Goal: Task Accomplishment & Management: Manage account settings

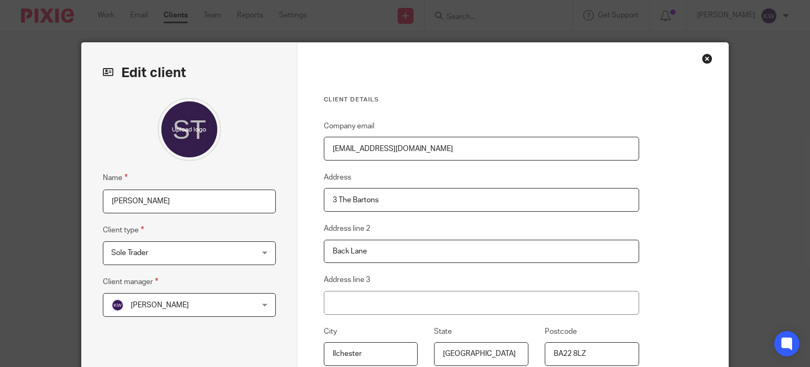
click at [182, 207] on input "[PERSON_NAME]" at bounding box center [189, 201] width 173 height 24
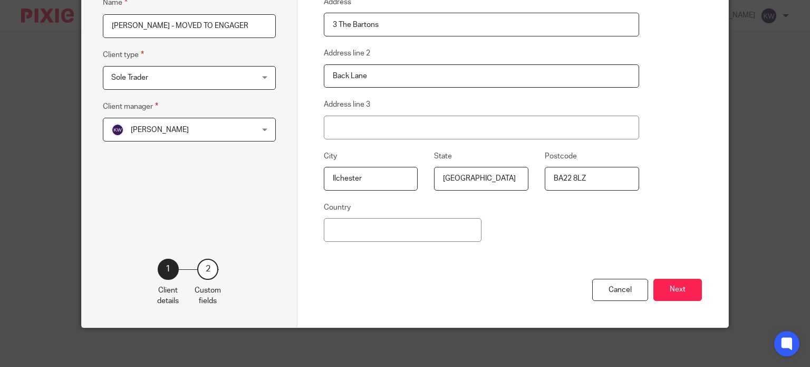
scroll to position [177, 0]
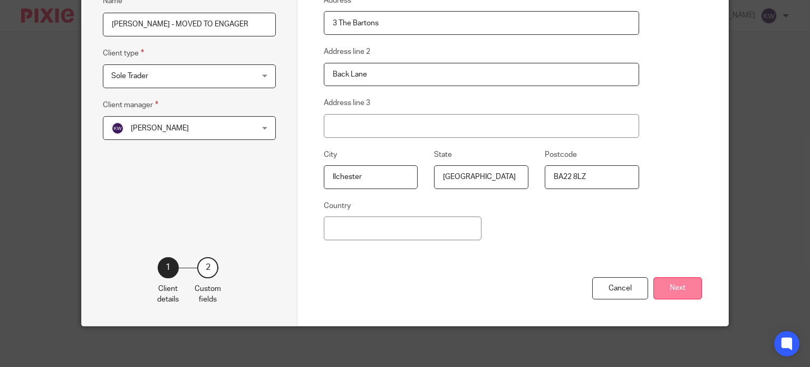
type input "[PERSON_NAME] - MOVED TO ENGAGER"
click at [677, 289] on button "Next" at bounding box center [678, 288] width 49 height 23
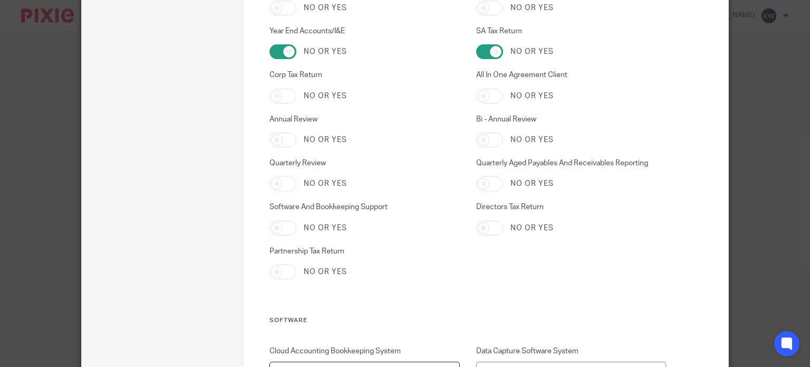
scroll to position [2114, 0]
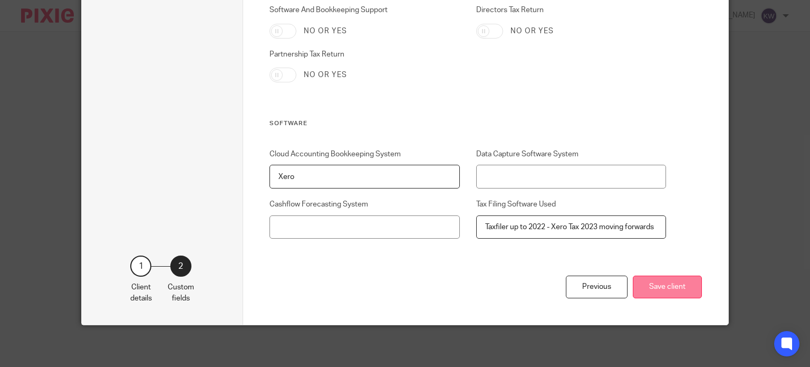
click at [656, 278] on button "Save client" at bounding box center [667, 286] width 69 height 23
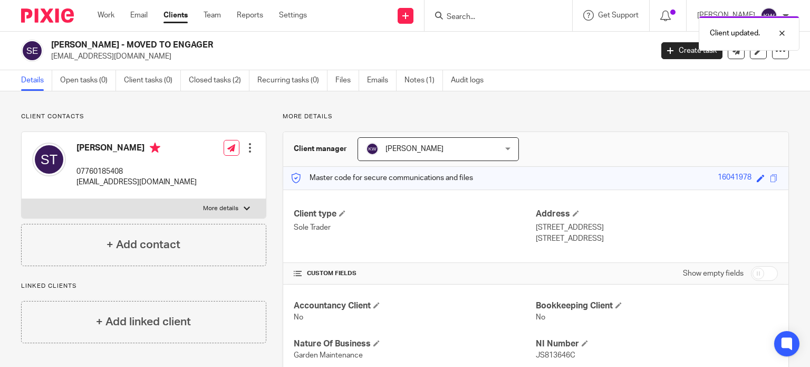
click at [245, 145] on div at bounding box center [250, 147] width 11 height 11
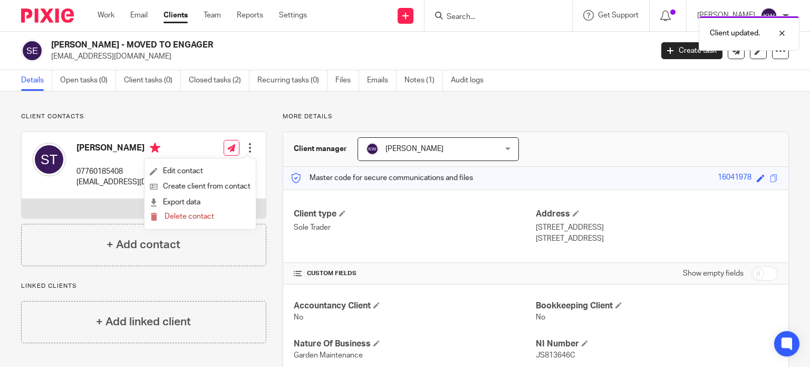
drag, startPoint x: 754, startPoint y: 104, endPoint x: 761, endPoint y: 89, distance: 16.1
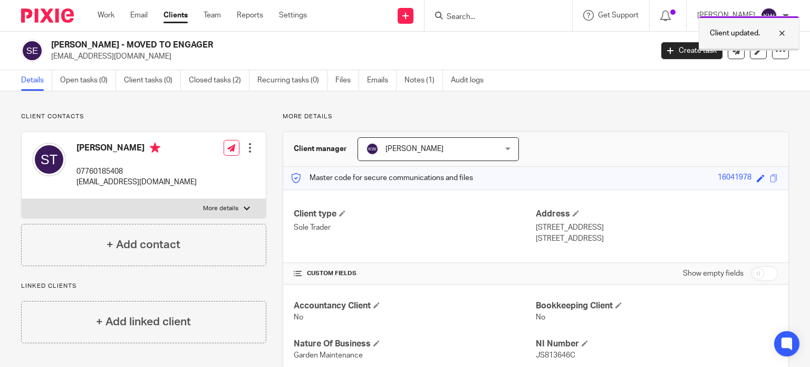
click at [782, 33] on div at bounding box center [774, 33] width 28 height 13
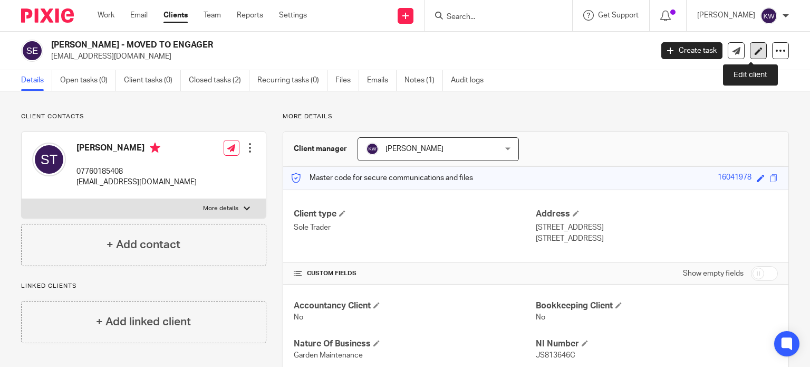
click at [755, 54] on icon at bounding box center [759, 51] width 8 height 8
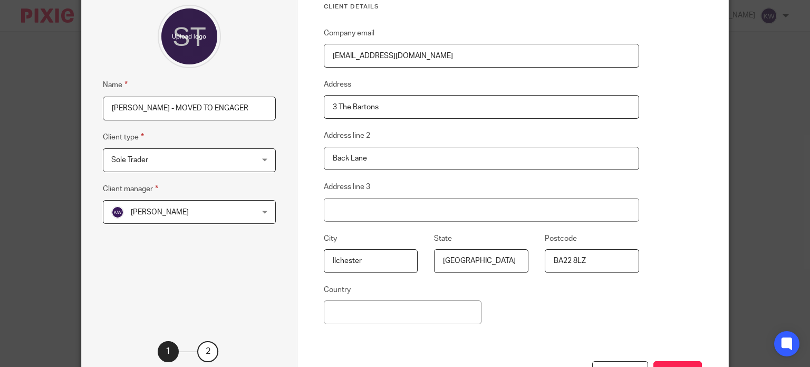
scroll to position [177, 0]
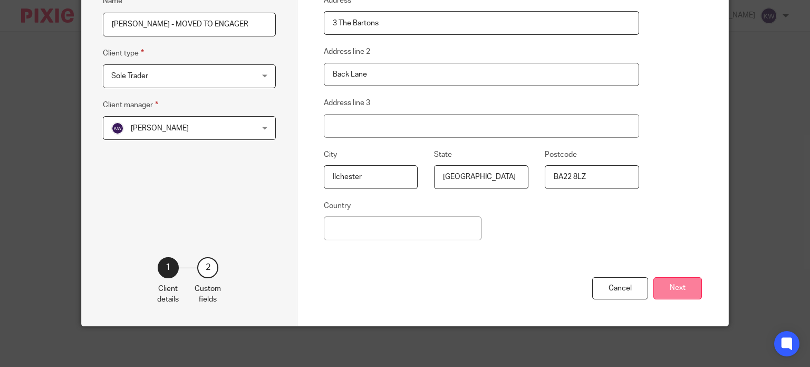
click at [668, 284] on button "Next" at bounding box center [678, 288] width 49 height 23
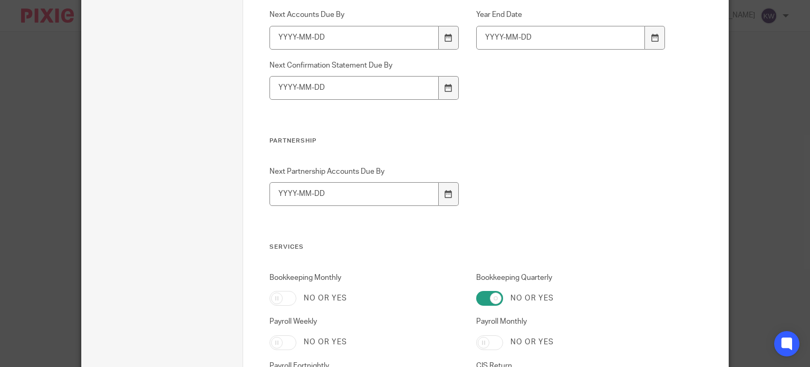
scroll to position [1548, 0]
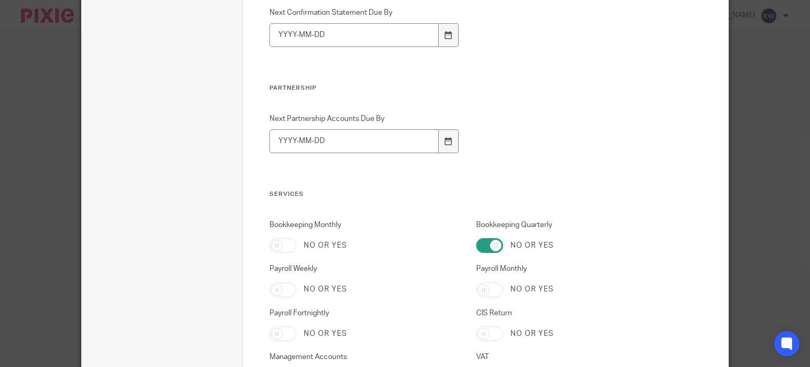
click at [487, 248] on input "Bookkeeping Quarterly" at bounding box center [489, 245] width 27 height 15
checkbox input "false"
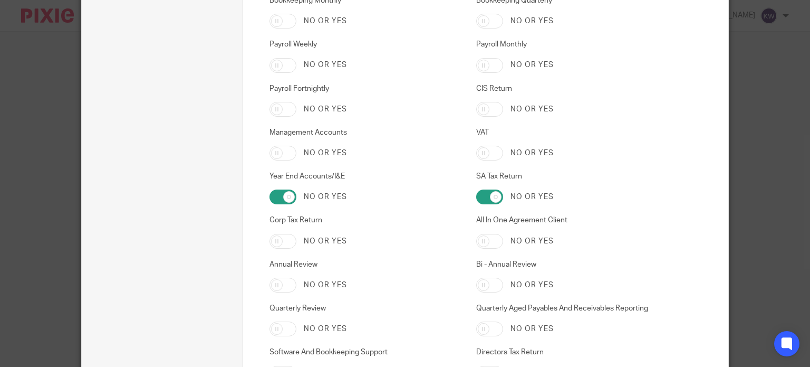
scroll to position [1812, 0]
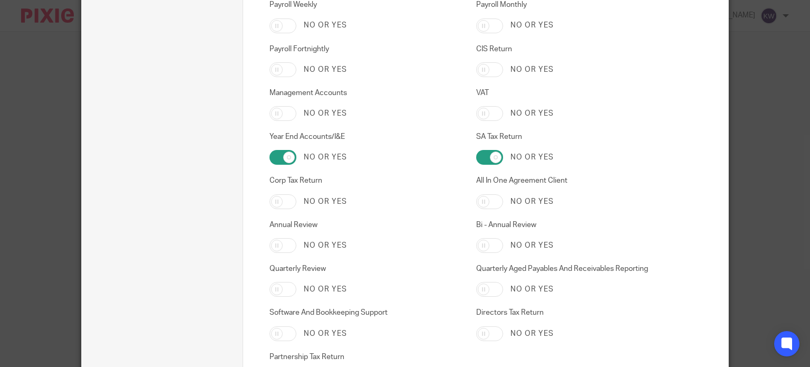
click at [494, 164] on input "SA Tax Return" at bounding box center [489, 157] width 27 height 15
checkbox input "false"
click at [285, 157] on input "Year End Accounts/I&E" at bounding box center [283, 157] width 27 height 15
checkbox input "false"
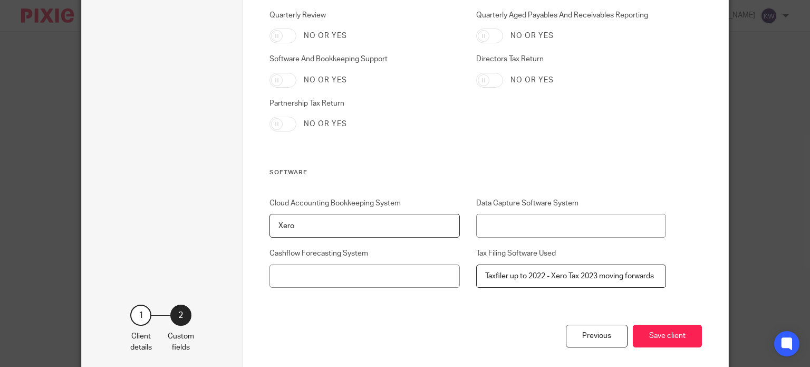
scroll to position [2114, 0]
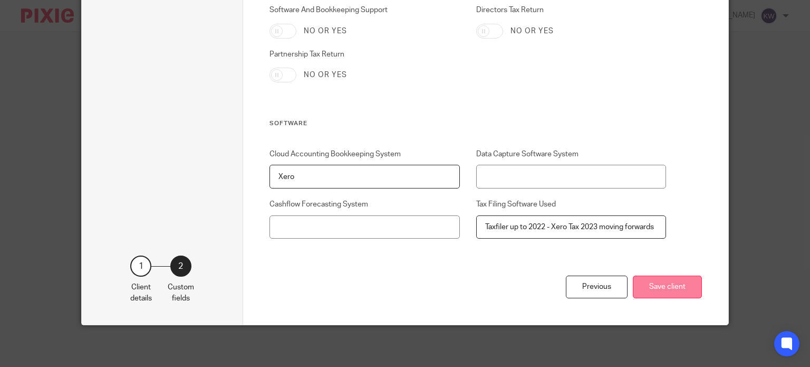
click at [684, 290] on button "Save client" at bounding box center [667, 286] width 69 height 23
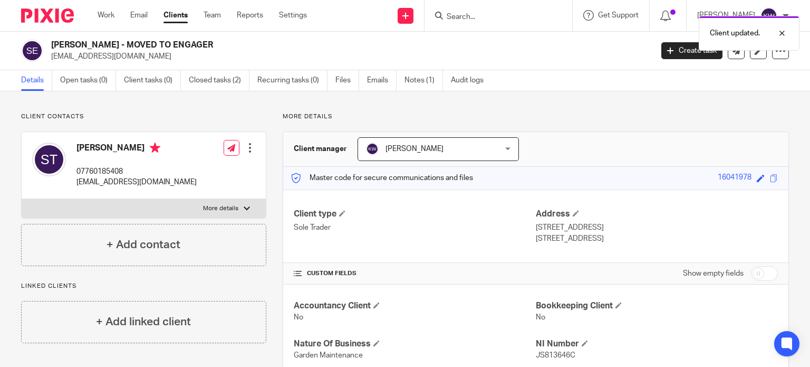
click at [245, 152] on div at bounding box center [250, 147] width 11 height 11
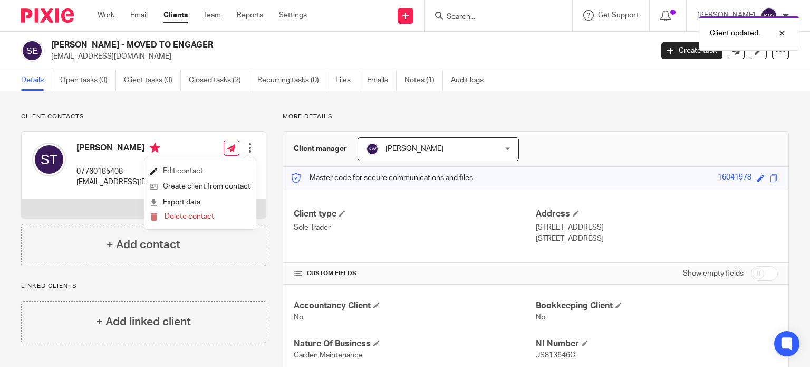
click at [187, 168] on link "Edit contact" at bounding box center [200, 171] width 101 height 15
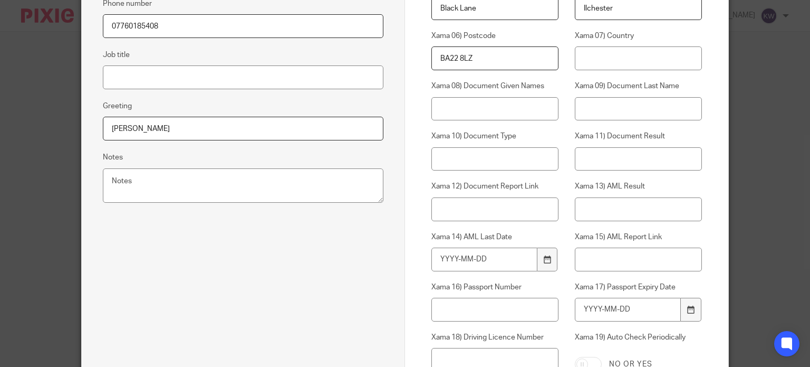
scroll to position [582, 0]
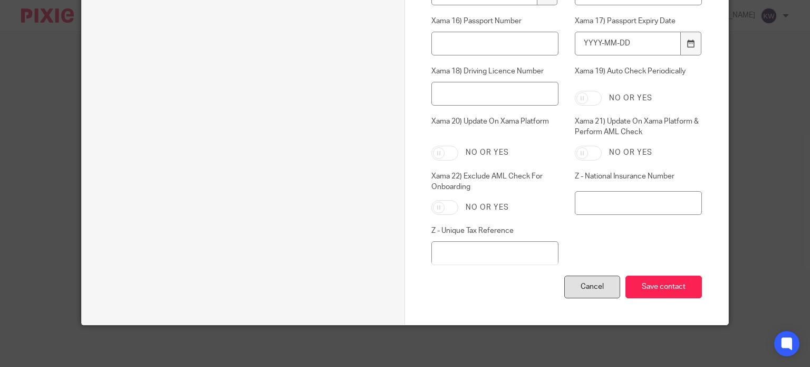
click at [593, 287] on div "Cancel" at bounding box center [592, 286] width 56 height 23
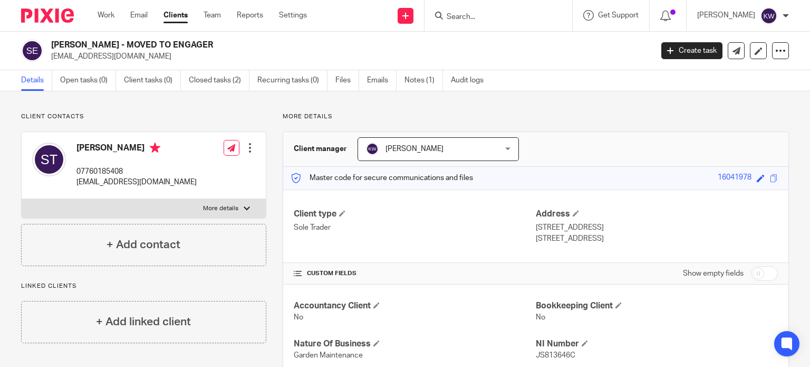
click at [177, 18] on link "Clients" at bounding box center [176, 15] width 24 height 11
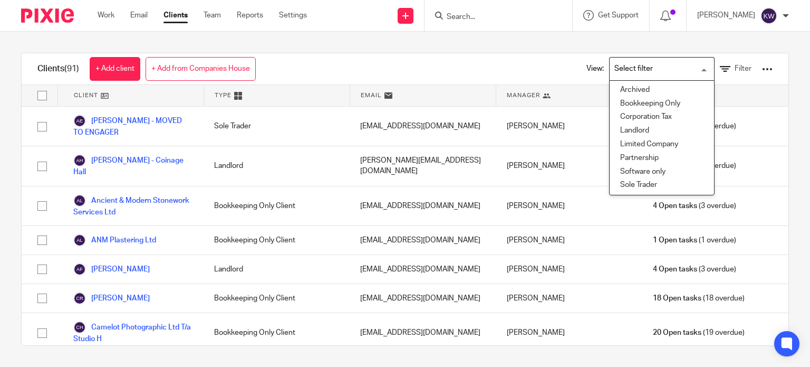
click at [694, 64] on div "Search for option" at bounding box center [660, 67] width 100 height 21
click at [633, 183] on li "Sole Trader" at bounding box center [662, 185] width 104 height 14
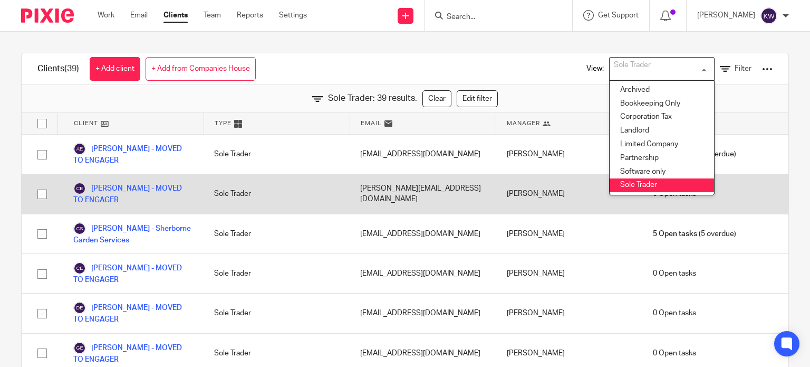
click at [647, 186] on li "Sole Trader" at bounding box center [662, 185] width 104 height 14
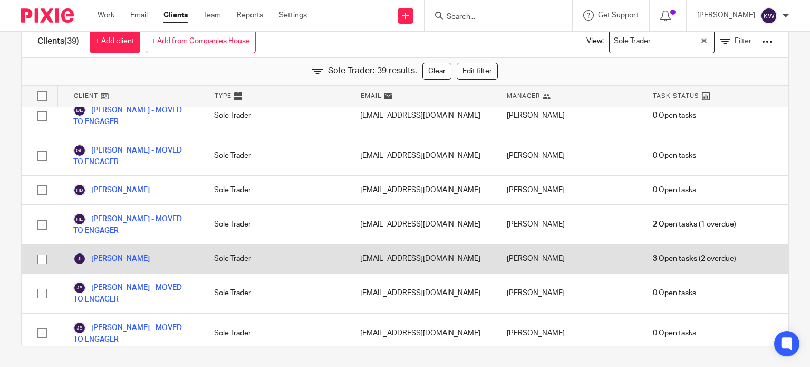
scroll to position [106, 0]
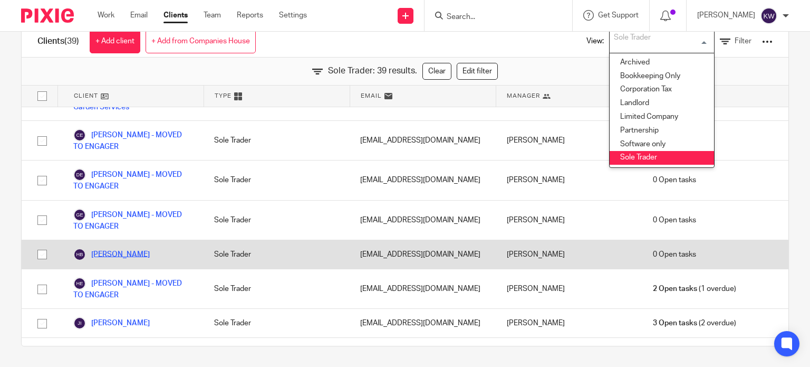
click at [117, 252] on link "[PERSON_NAME]" at bounding box center [111, 254] width 76 height 13
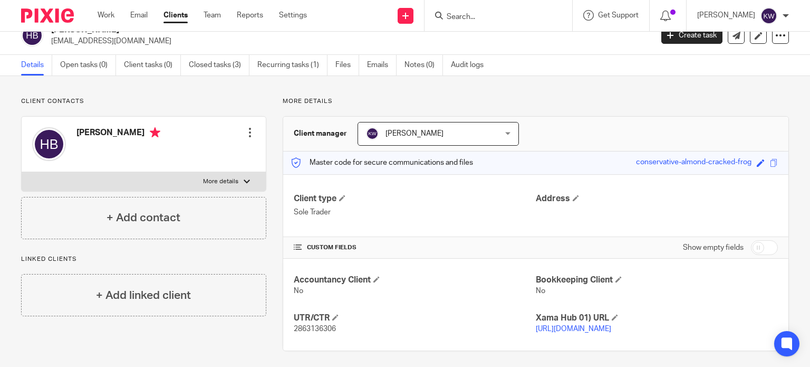
scroll to position [30, 0]
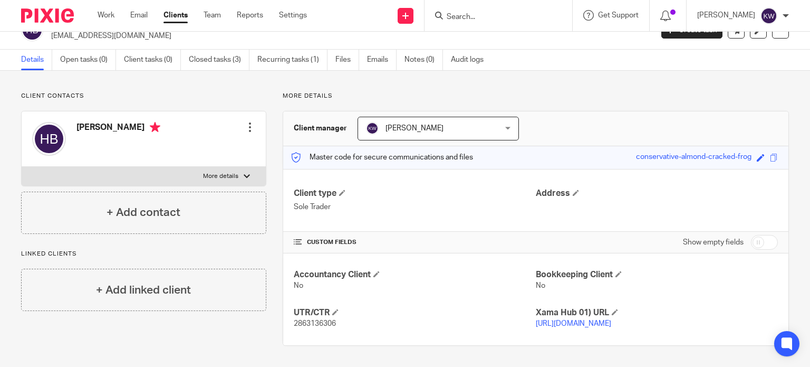
click at [247, 173] on div at bounding box center [247, 176] width 6 height 6
click at [22, 167] on input "More details" at bounding box center [21, 166] width 1 height 1
checkbox input "true"
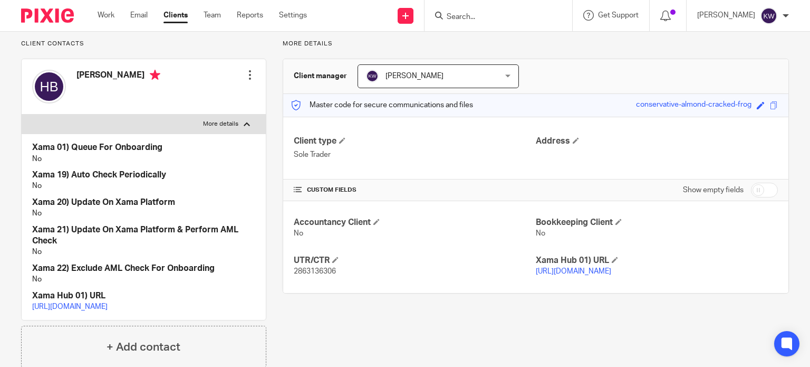
scroll to position [0, 0]
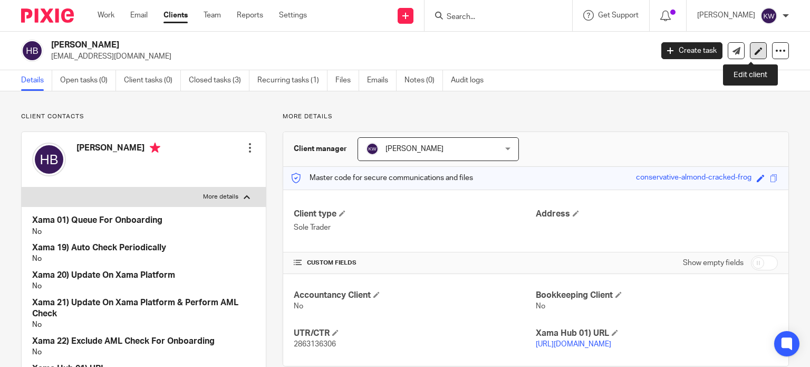
click at [750, 48] on link at bounding box center [758, 50] width 17 height 17
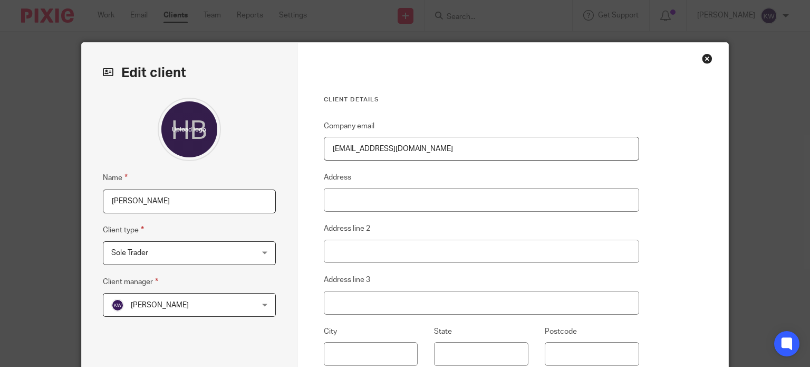
click at [181, 199] on input "[PERSON_NAME]" at bounding box center [189, 201] width 173 height 24
drag, startPoint x: 152, startPoint y: 198, endPoint x: 266, endPoint y: 204, distance: 114.1
click at [266, 204] on input "Harry Browne - MOVED TO ENGAGER" at bounding box center [189, 201] width 173 height 24
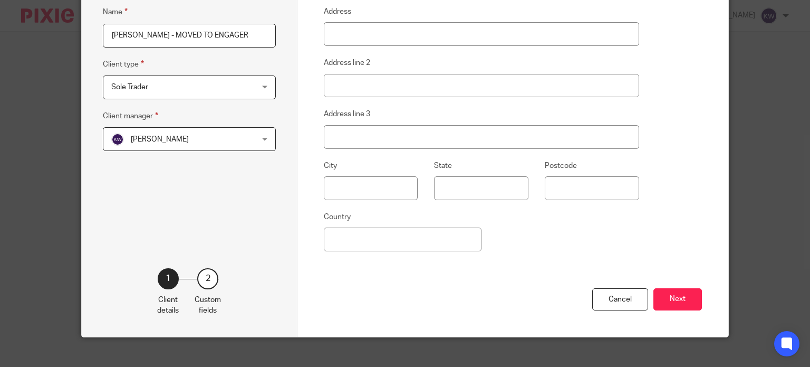
scroll to position [177, 0]
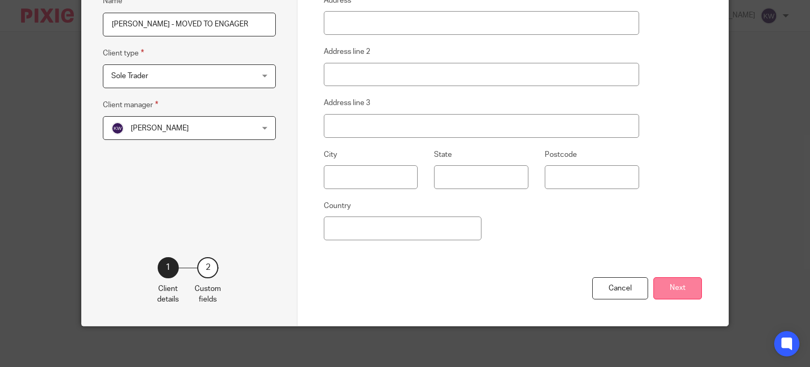
type input "Harry Browne - MOVED TO ENGAGER"
click at [673, 287] on button "Next" at bounding box center [678, 288] width 49 height 23
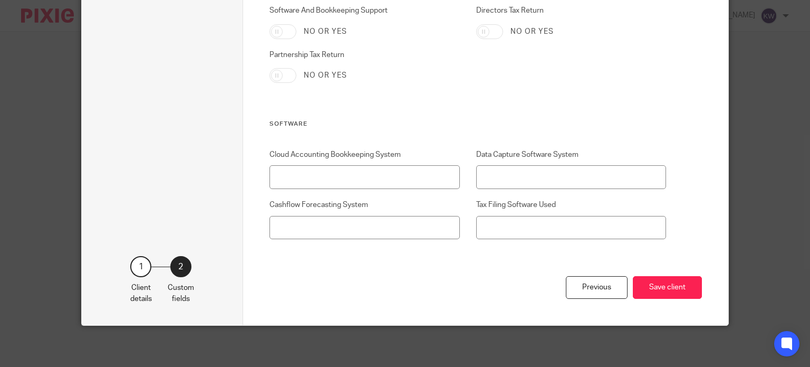
scroll to position [2114, 0]
click at [663, 285] on button "Save client" at bounding box center [667, 286] width 69 height 23
